Goal: Find specific page/section: Find specific page/section

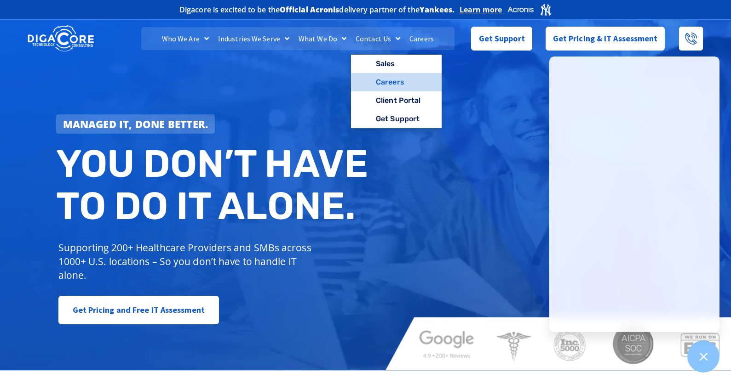
click at [381, 80] on link "Careers" at bounding box center [396, 82] width 91 height 18
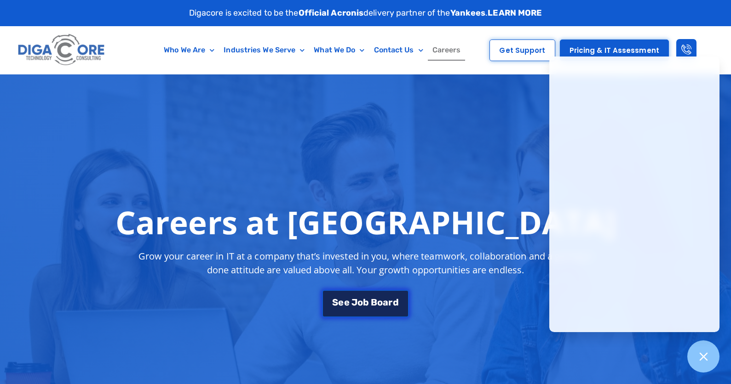
click at [372, 308] on link "S e e J o b B o a r d" at bounding box center [365, 304] width 86 height 28
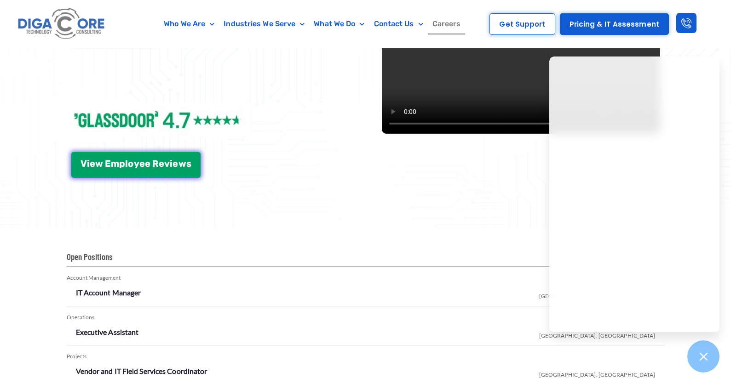
scroll to position [1612, 0]
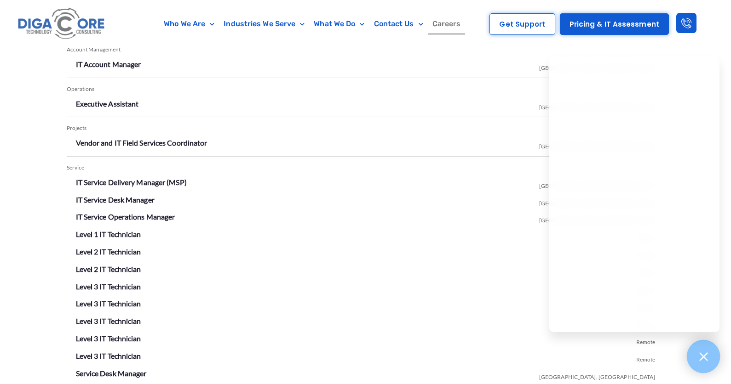
click at [702, 357] on icon at bounding box center [703, 357] width 12 height 12
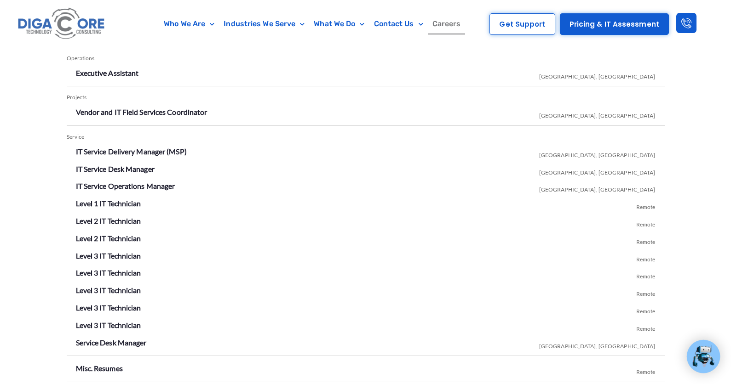
scroll to position [1653, 0]
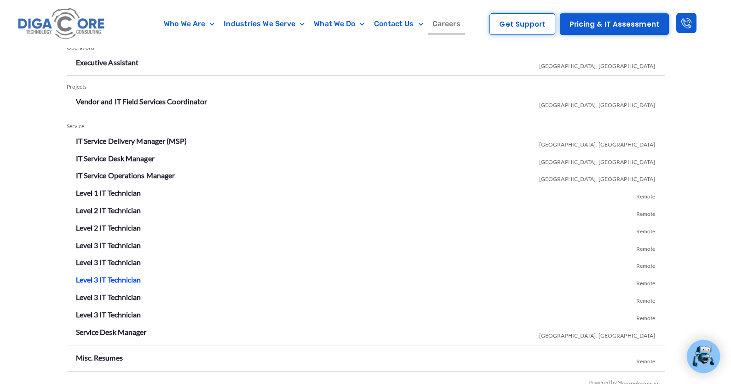
click at [114, 277] on link "Level 3 IT Technician" at bounding box center [108, 279] width 65 height 9
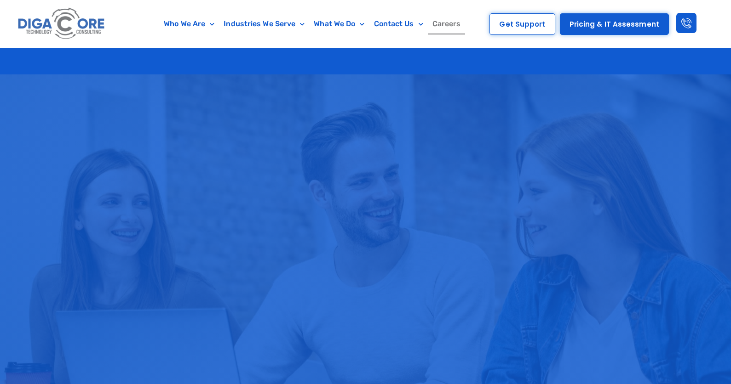
scroll to position [1653, 0]
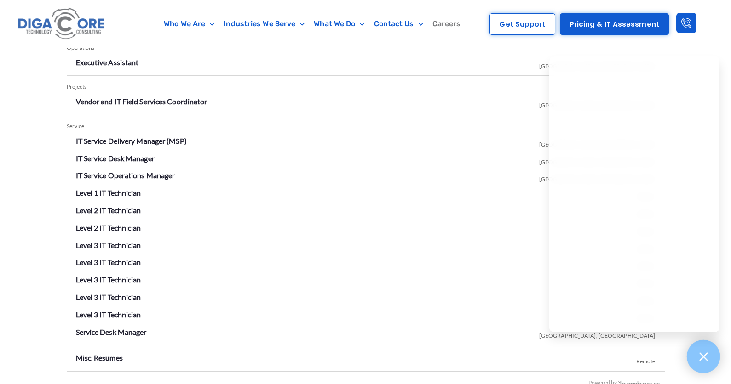
click at [713, 360] on div at bounding box center [704, 357] width 34 height 34
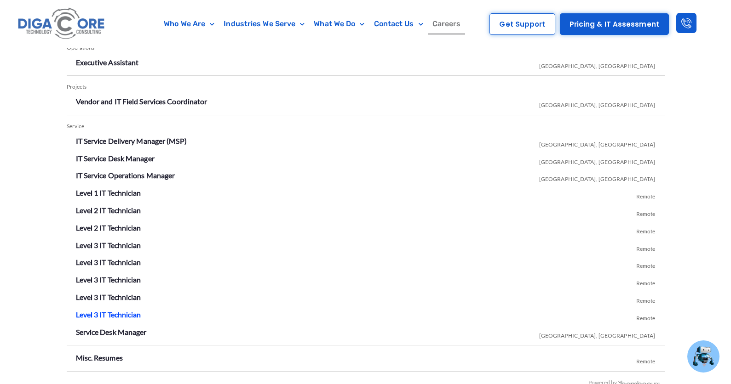
click at [105, 315] on link "Level 3 IT Technician" at bounding box center [108, 314] width 65 height 9
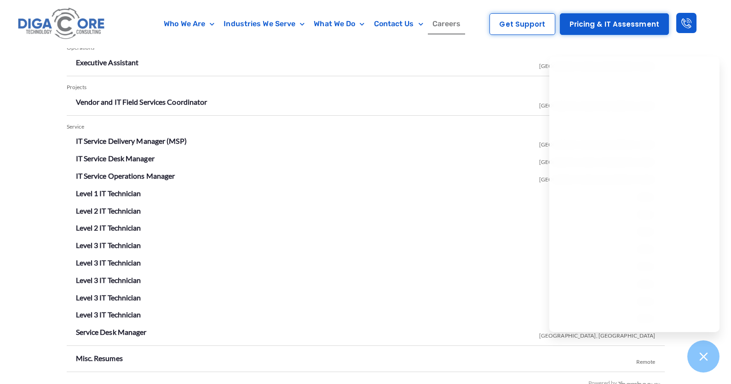
scroll to position [1317, 0]
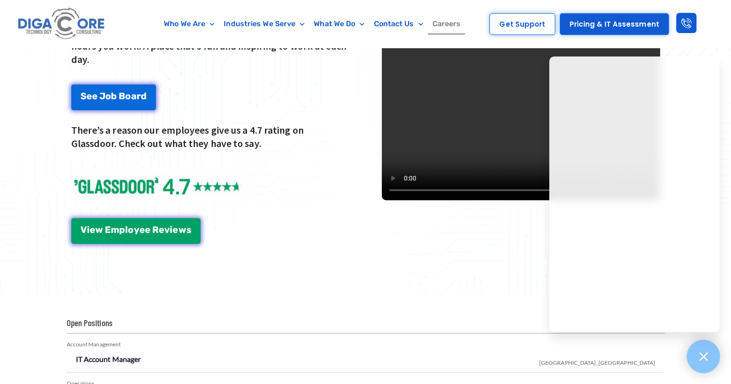
click at [693, 353] on div at bounding box center [704, 357] width 34 height 34
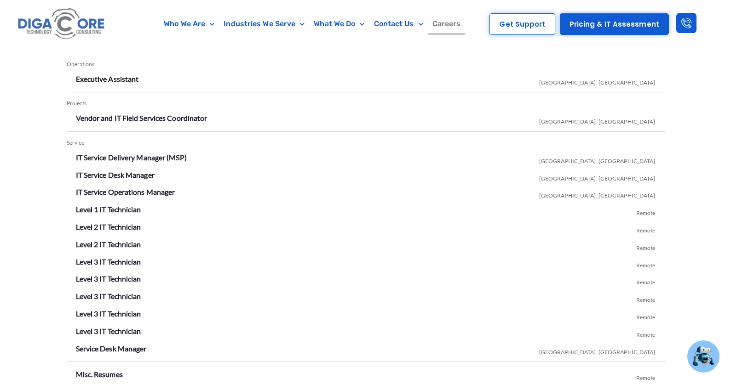
scroll to position [1662, 0]
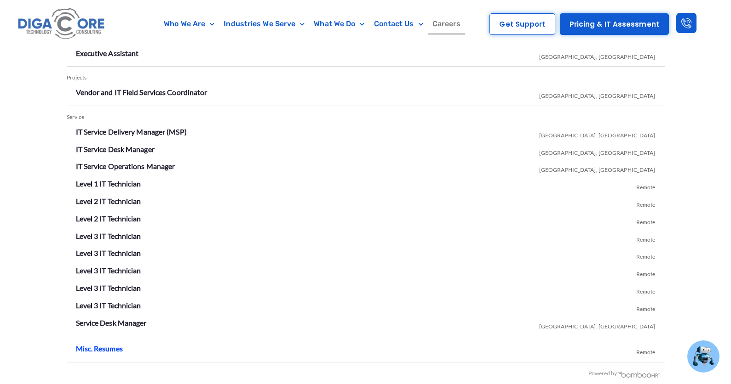
click at [110, 349] on link "Misc. Resumes" at bounding box center [99, 348] width 47 height 9
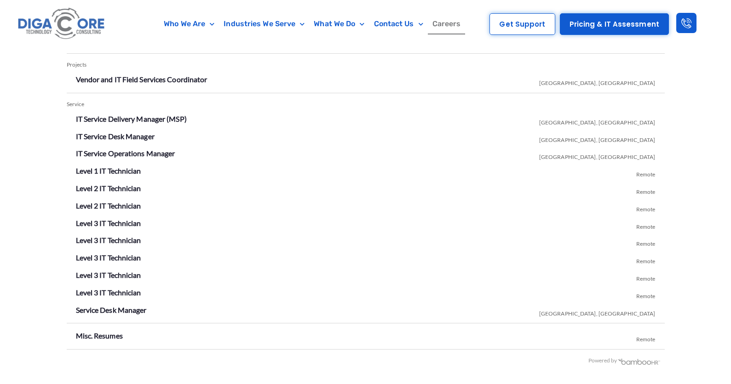
scroll to position [1662, 0]
